Goal: Information Seeking & Learning: Learn about a topic

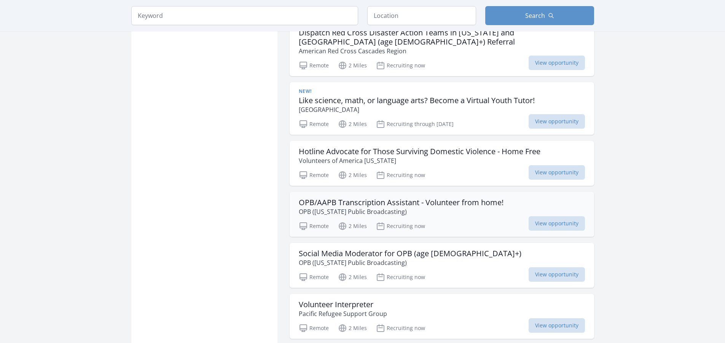
scroll to position [571, 0]
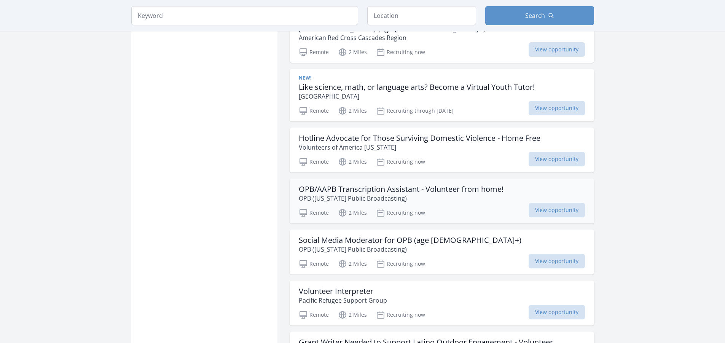
click at [464, 194] on p "OPB ([US_STATE] Public Broadcasting)" at bounding box center [401, 198] width 205 height 9
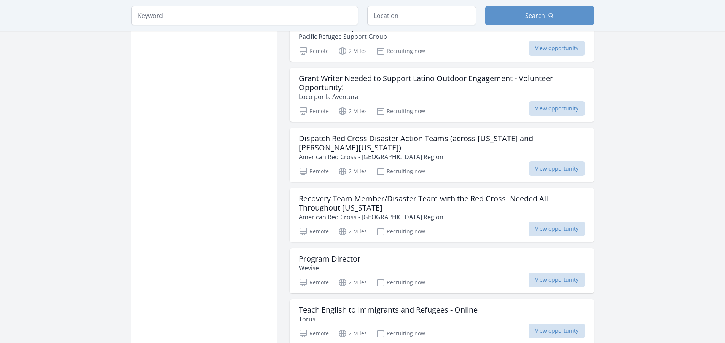
scroll to position [837, 0]
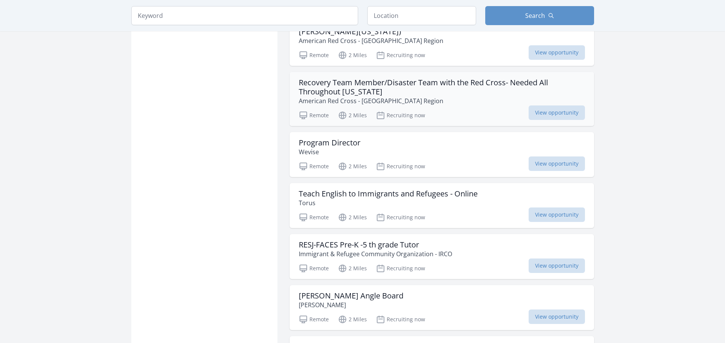
scroll to position [951, 0]
click at [451, 96] on p "American Red Cross - Cascades Region" at bounding box center [442, 100] width 286 height 9
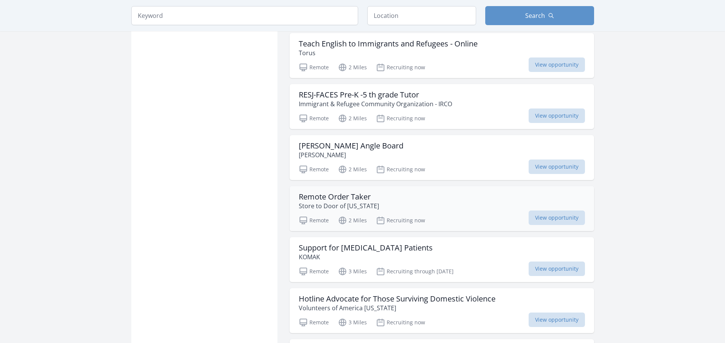
scroll to position [1104, 0]
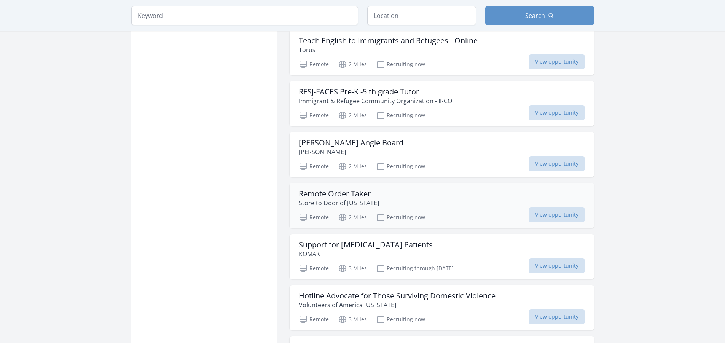
click at [448, 189] on div "Remote Order Taker Store to Door of Oregon" at bounding box center [442, 198] width 286 height 18
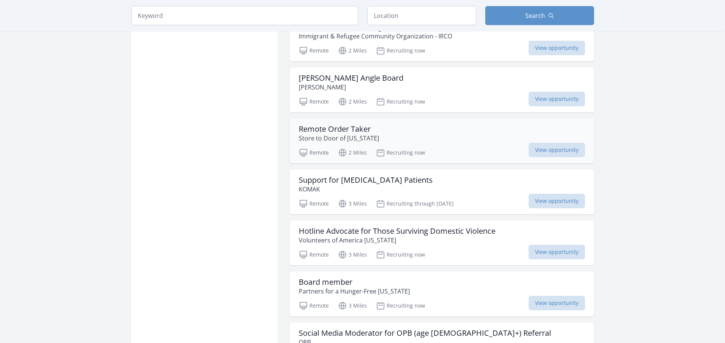
scroll to position [1180, 0]
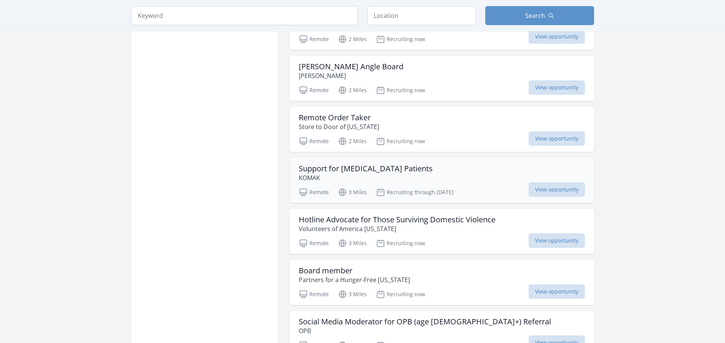
click at [441, 164] on div "Support for Cancer Patients KOMAK" at bounding box center [442, 173] width 286 height 18
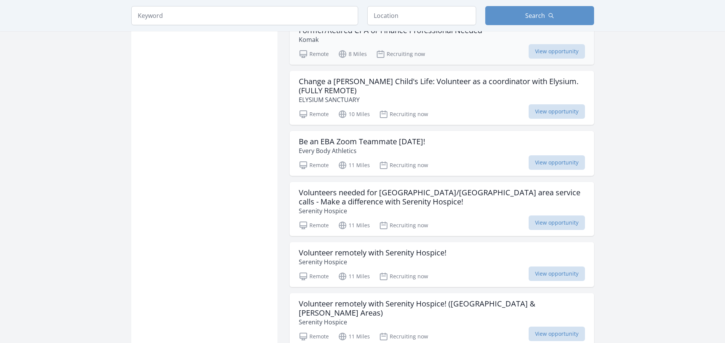
scroll to position [1903, 0]
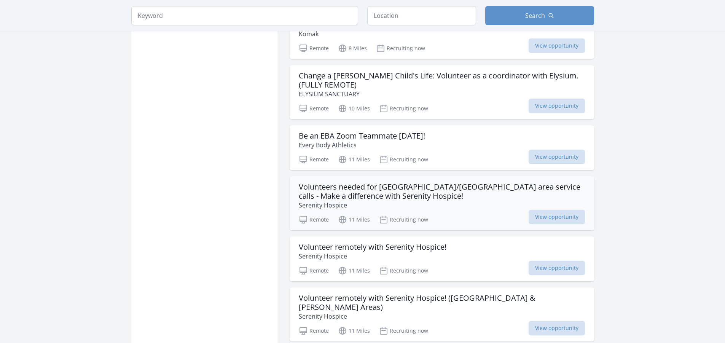
click at [457, 182] on h3 "Volunteers needed for Salem/Eugene area service calls - Make a difference with …" at bounding box center [442, 191] width 286 height 18
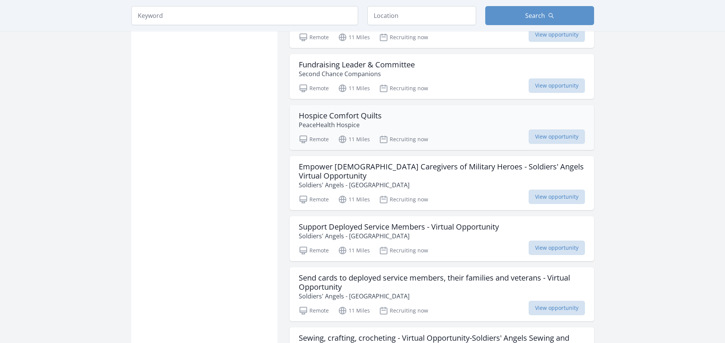
scroll to position [2321, 0]
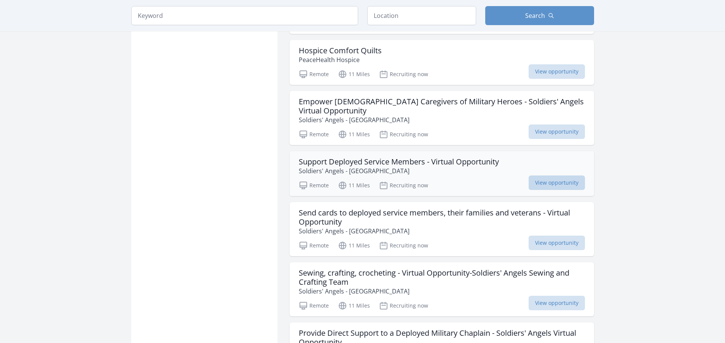
click at [544, 175] on span "View opportunity" at bounding box center [557, 182] width 56 height 14
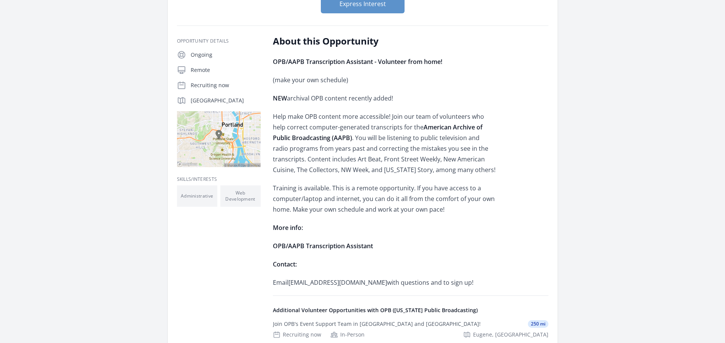
scroll to position [38, 0]
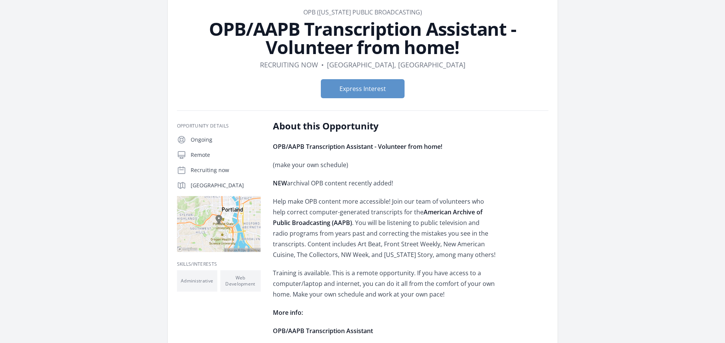
click at [508, 30] on h1 "OPB/AAPB Transcription Assistant - Volunteer from home!" at bounding box center [362, 38] width 371 height 37
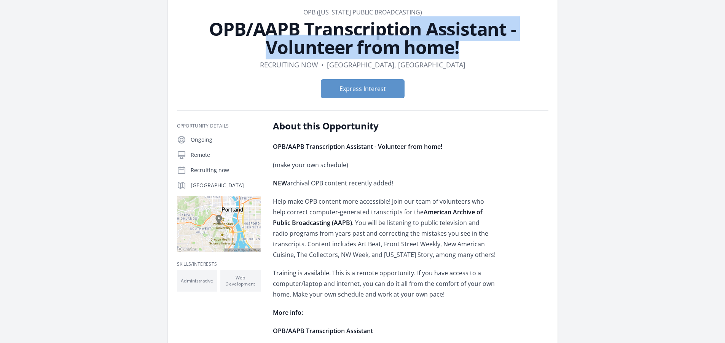
drag, startPoint x: 513, startPoint y: 27, endPoint x: 212, endPoint y: 35, distance: 301.5
click at [210, 35] on h1 "OPB/AAPB Transcription Assistant - Volunteer from home!" at bounding box center [362, 38] width 371 height 37
copy h1 "OPB/AAPB Transcription Assistant -"
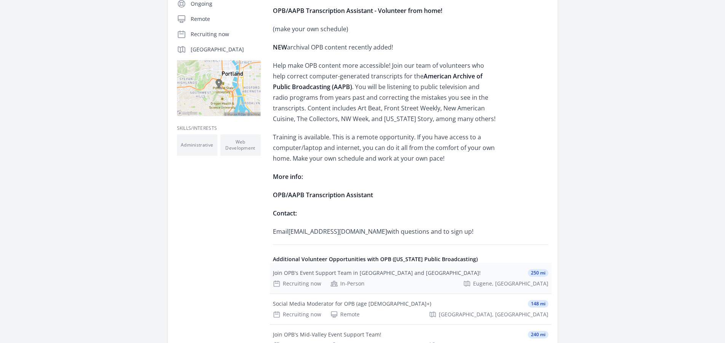
scroll to position [228, 0]
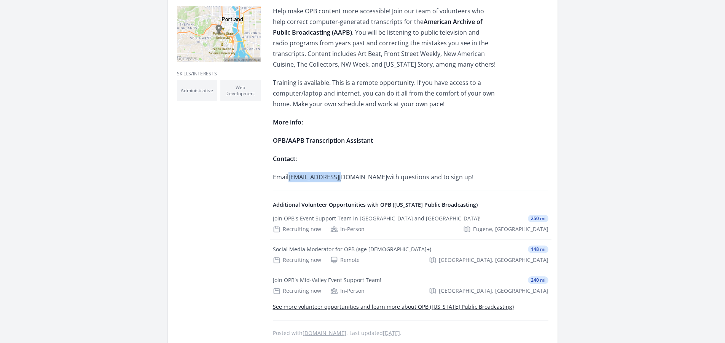
drag, startPoint x: 342, startPoint y: 176, endPoint x: 293, endPoint y: 176, distance: 48.7
click at [290, 177] on p "Email jhawkins@opb.org with questions and to sign up!" at bounding box center [384, 177] width 223 height 11
copy p "jhawkins@opb.org"
click at [472, 109] on p "Training is available. This is a remote opportunity. If you have access to a co…" at bounding box center [384, 93] width 223 height 32
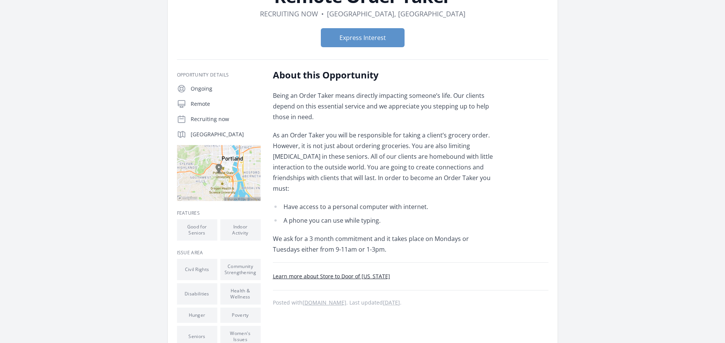
scroll to position [110, 0]
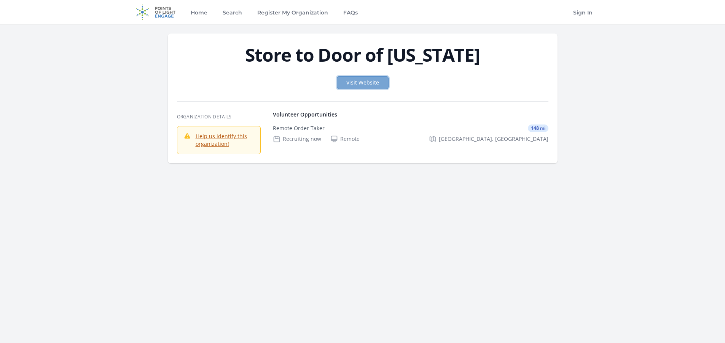
click at [352, 80] on link "Visit Website" at bounding box center [363, 82] width 52 height 13
click at [354, 85] on link "Visit Website" at bounding box center [363, 82] width 52 height 13
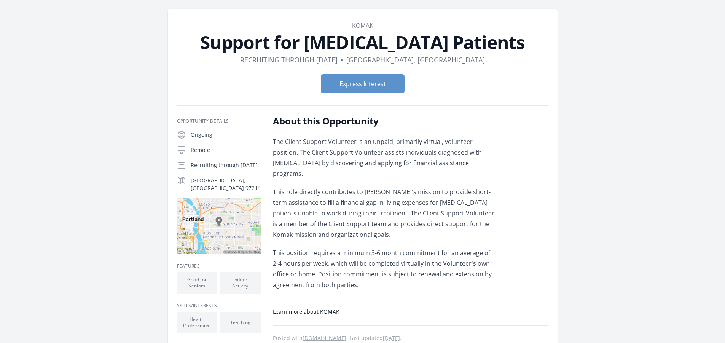
scroll to position [38, 0]
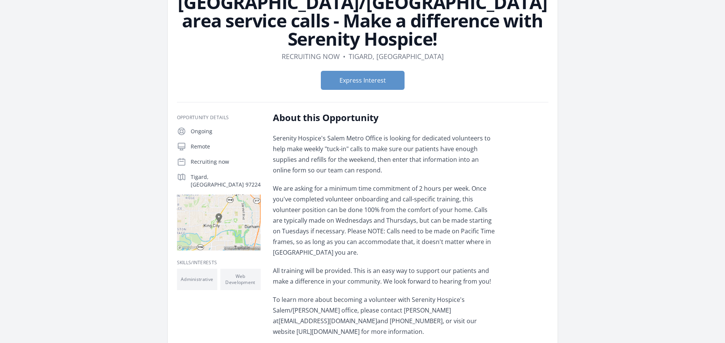
scroll to position [38, 0]
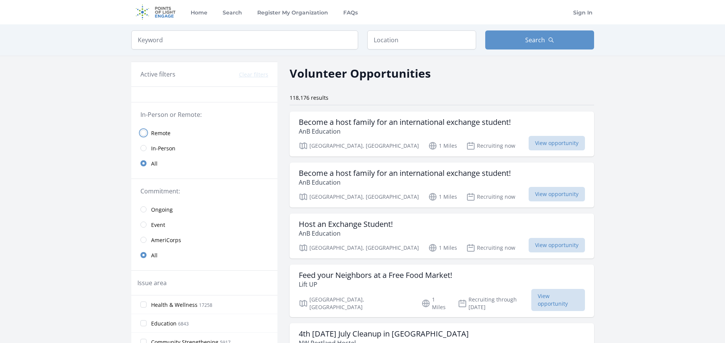
click at [143, 131] on input "radio" at bounding box center [143, 133] width 6 height 6
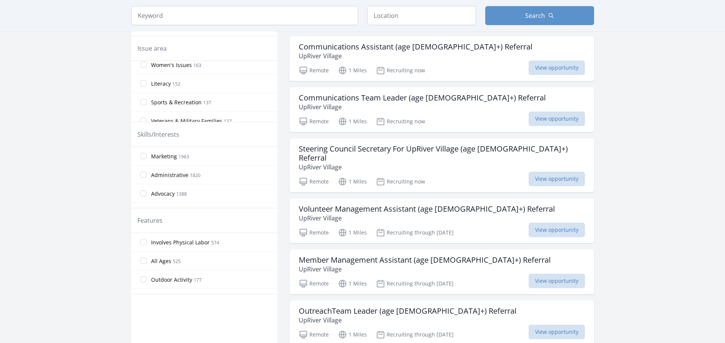
scroll to position [304, 0]
click at [144, 83] on input "Veterans & Military Families 137" at bounding box center [143, 83] width 6 height 6
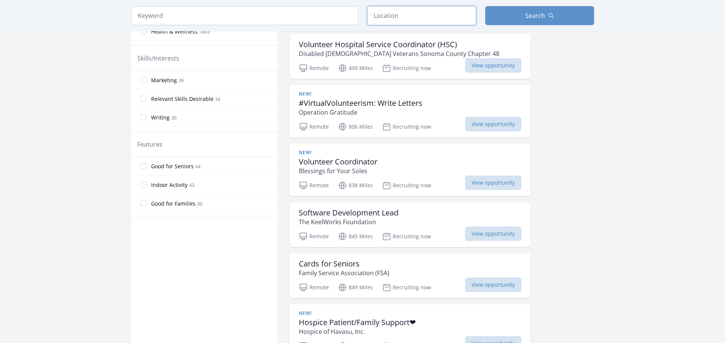
click at [401, 14] on input "text" at bounding box center [421, 15] width 109 height 19
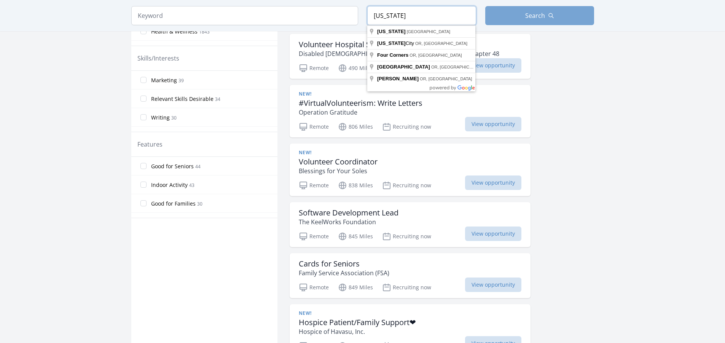
type input "Oregon"
click at [548, 11] on button "Search" at bounding box center [539, 15] width 109 height 19
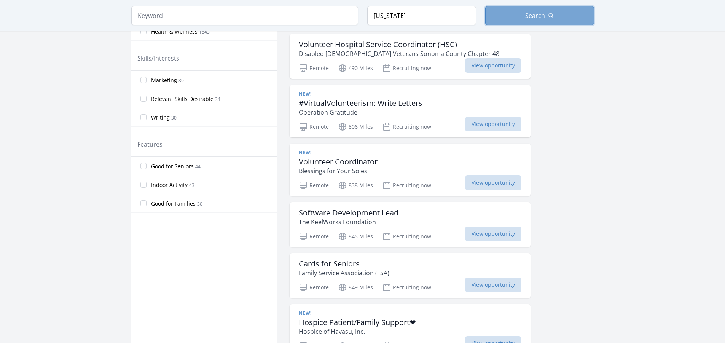
click at [541, 17] on span "Search" at bounding box center [535, 15] width 20 height 9
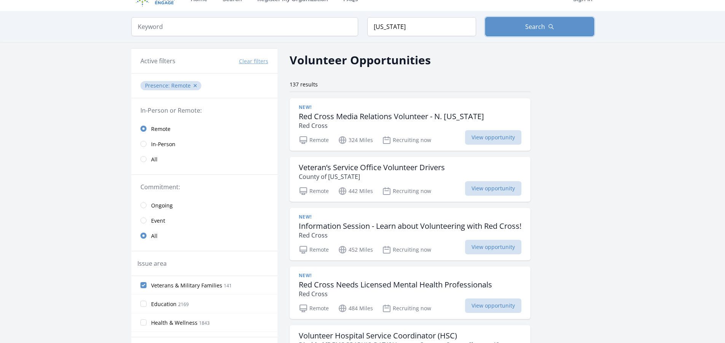
scroll to position [0, 0]
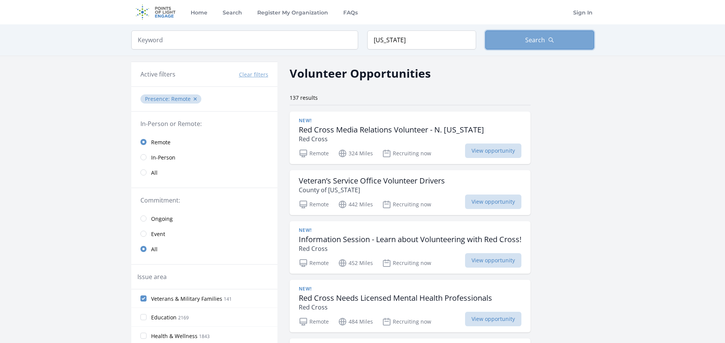
click at [523, 45] on button "Search" at bounding box center [539, 39] width 109 height 19
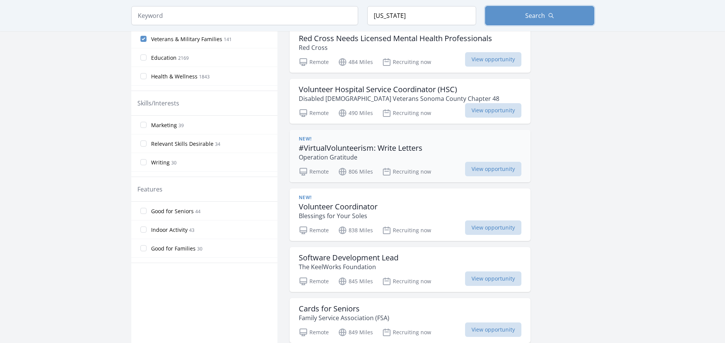
scroll to position [342, 0]
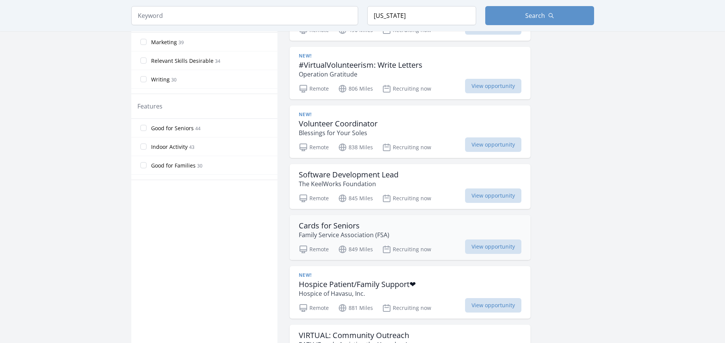
click at [408, 228] on div "Cards for Seniors Family Service Association (FSA)" at bounding box center [410, 230] width 223 height 18
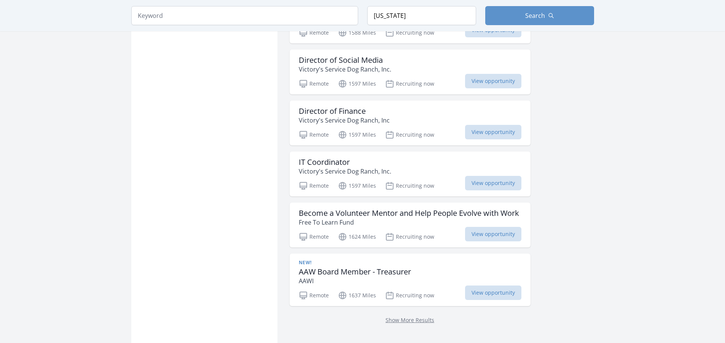
scroll to position [875, 0]
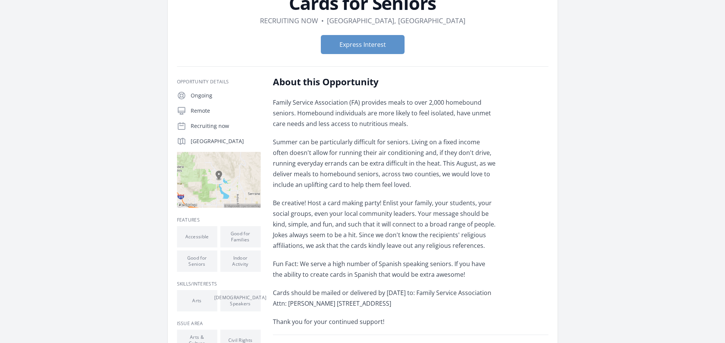
scroll to position [76, 0]
